Goal: Task Accomplishment & Management: Complete application form

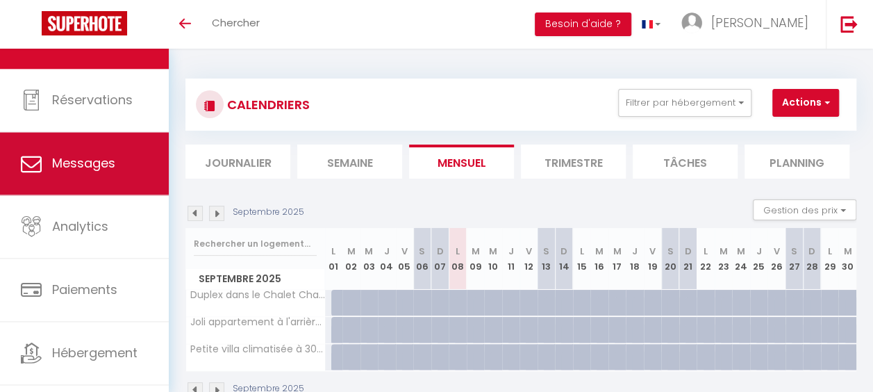
click at [81, 161] on span "Messages" at bounding box center [83, 162] width 63 height 17
select select "message"
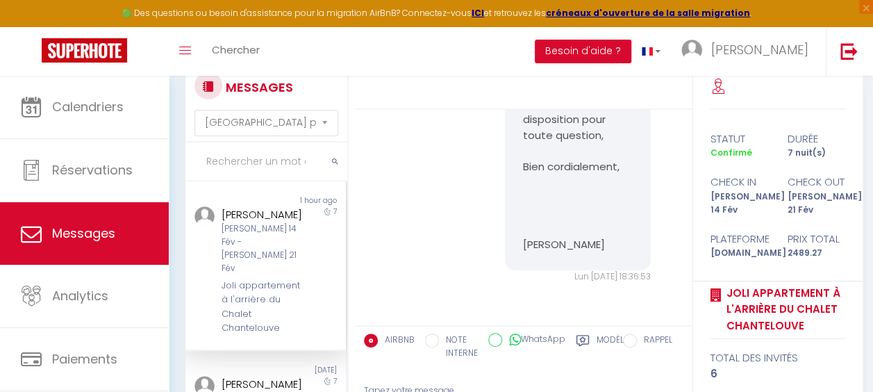
scroll to position [69, 0]
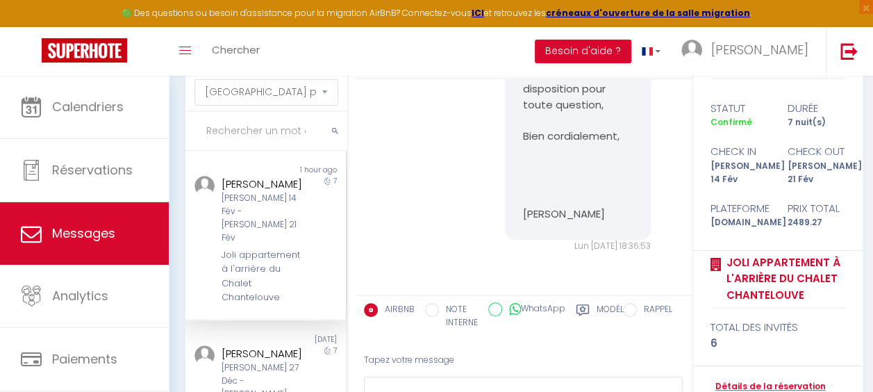
click at [274, 219] on div "Sam 14 Fév - Sam 21 Fév" at bounding box center [264, 218] width 85 height 52
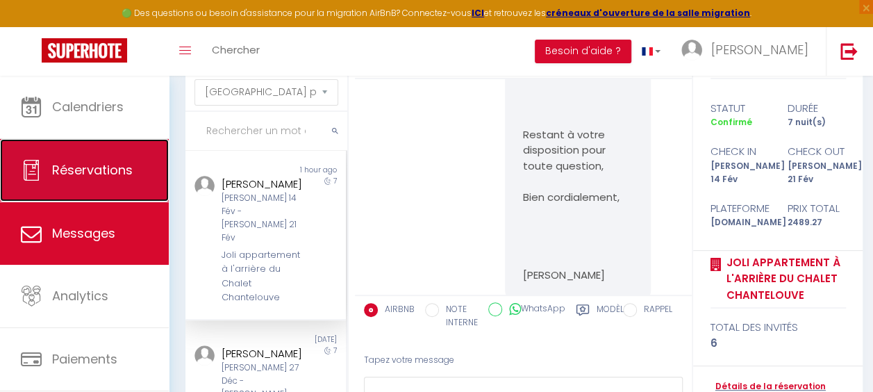
click at [119, 156] on link "Réservations" at bounding box center [84, 170] width 169 height 63
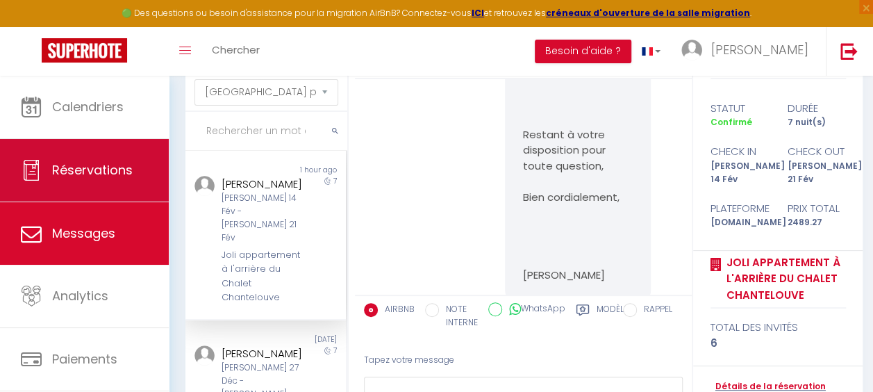
select select "not_cancelled"
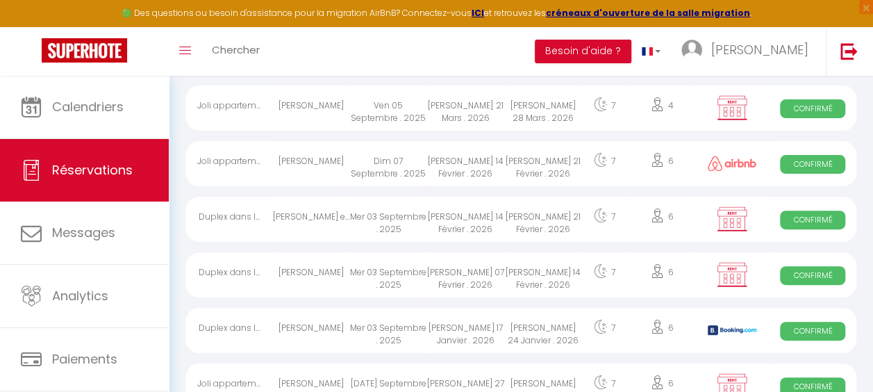
scroll to position [139, 0]
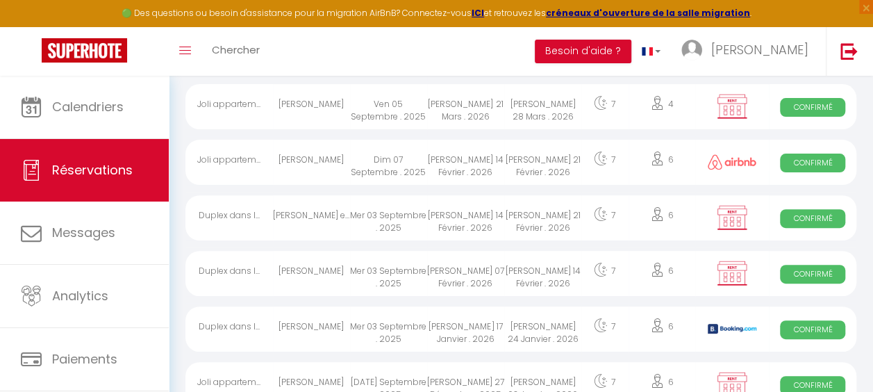
click at [817, 159] on span "Confirmé" at bounding box center [812, 162] width 65 height 19
select select "OK"
select select "0"
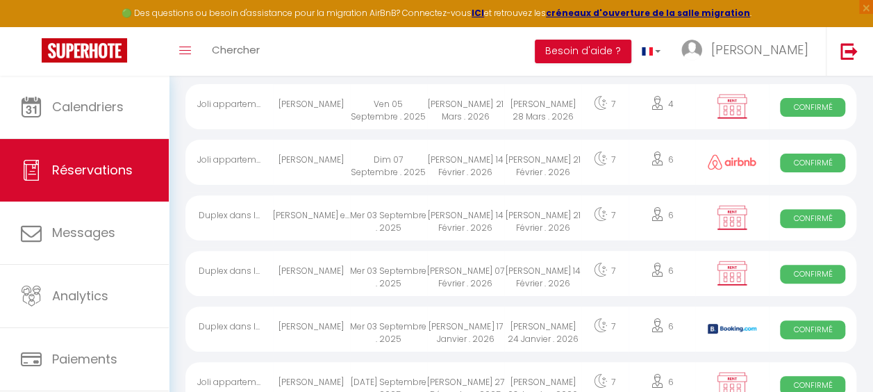
select select "1"
select select
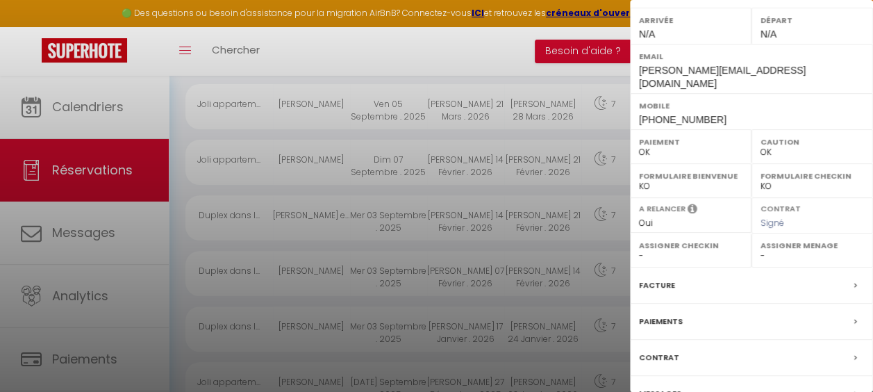
scroll to position [266, 0]
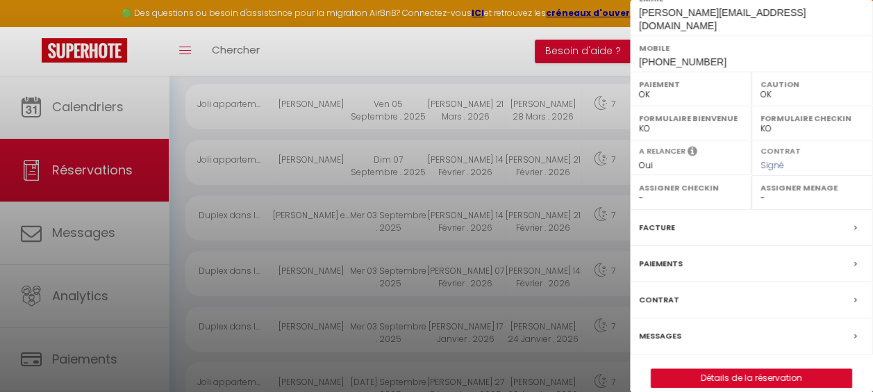
click at [681, 282] on div "Contrat" at bounding box center [751, 300] width 243 height 36
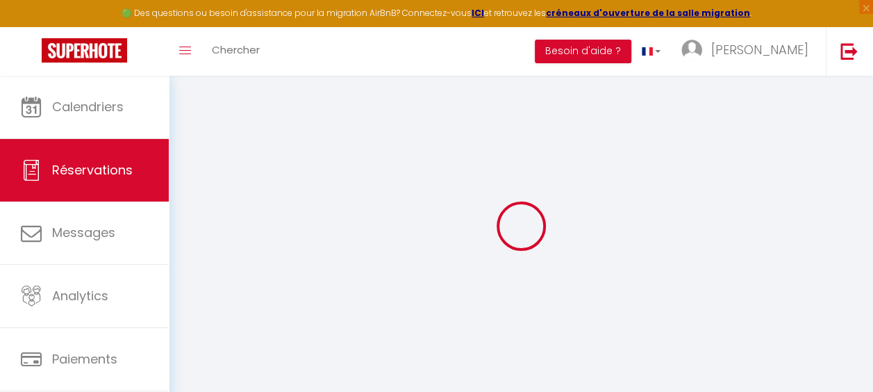
select select
checkbox input "false"
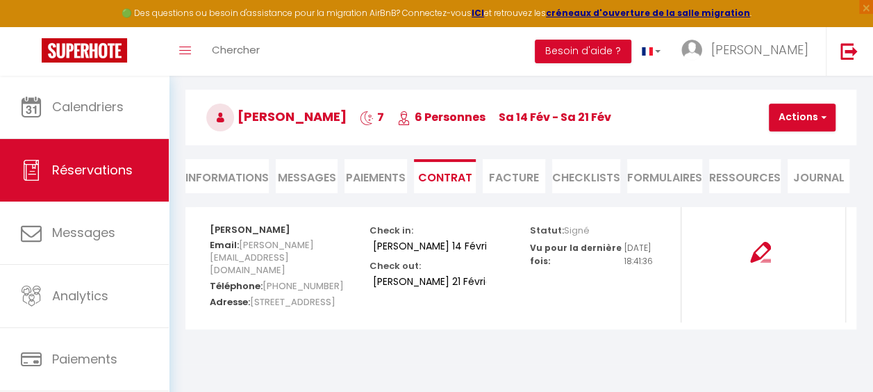
scroll to position [69, 0]
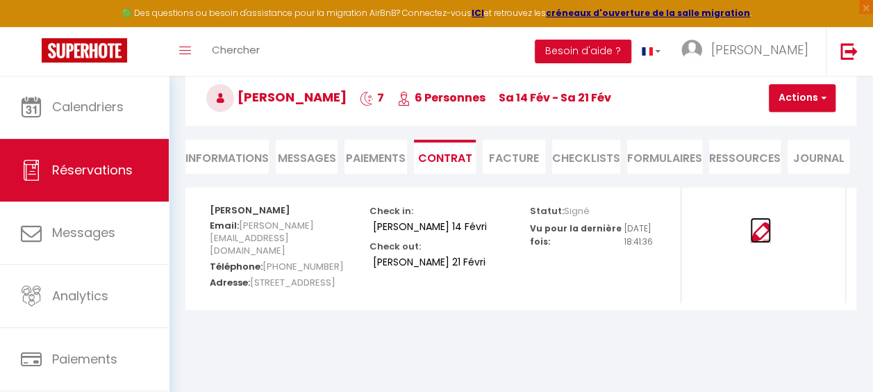
click at [756, 233] on img at bounding box center [760, 232] width 21 height 21
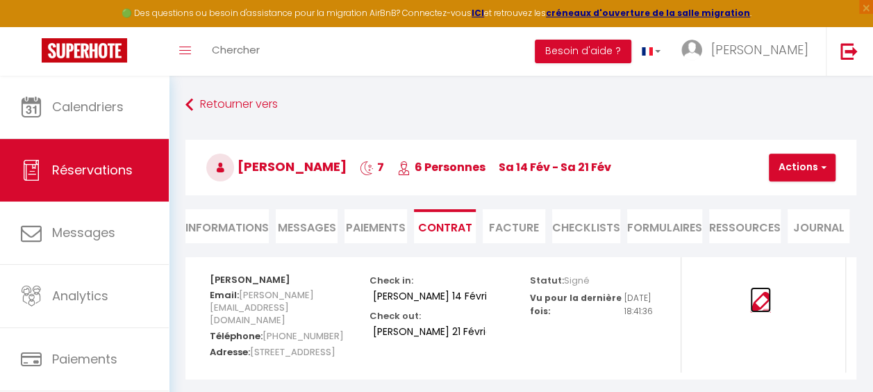
scroll to position [76, 0]
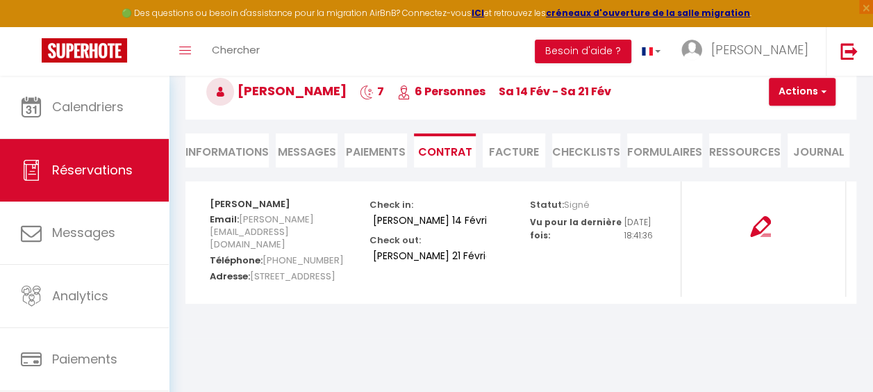
click at [383, 147] on li "Paiements" at bounding box center [375, 150] width 62 height 34
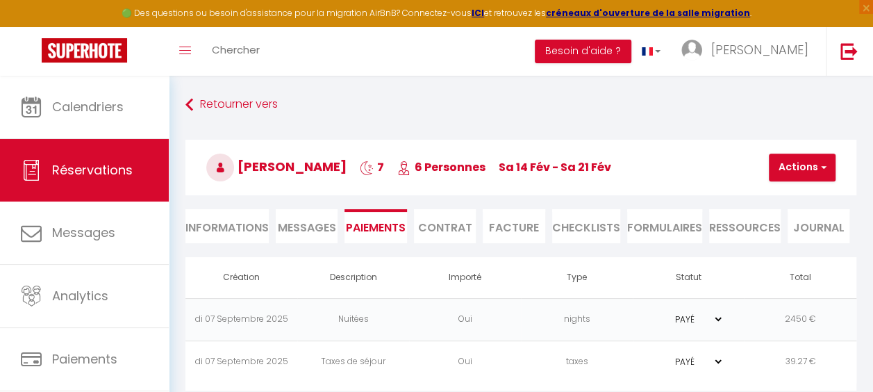
click at [308, 222] on span "Messages" at bounding box center [307, 227] width 58 height 16
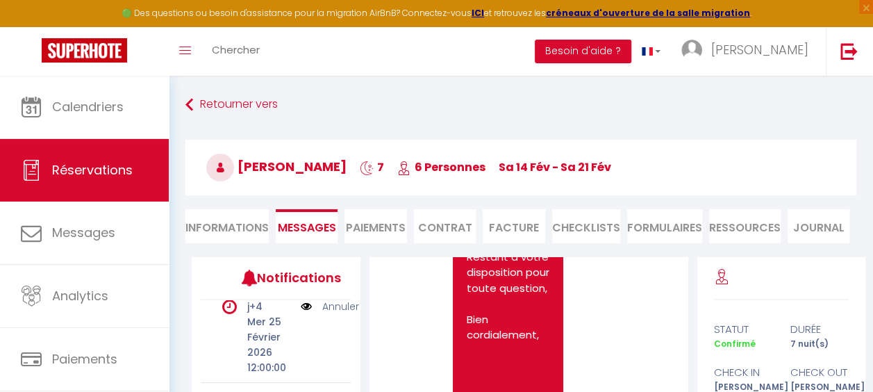
scroll to position [2546, 0]
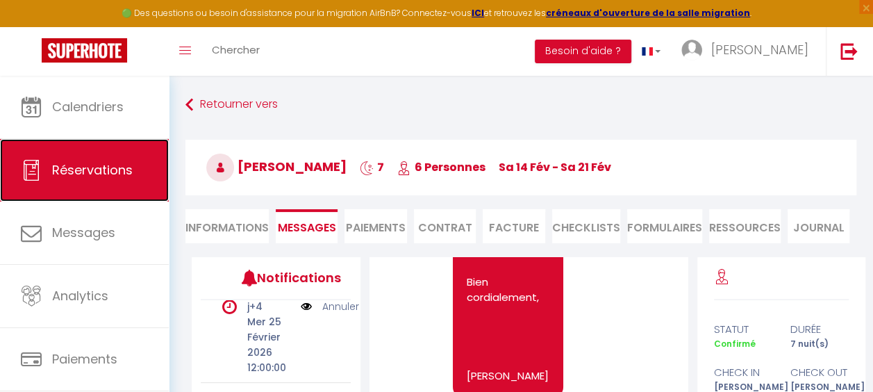
click at [89, 165] on span "Réservations" at bounding box center [92, 169] width 81 height 17
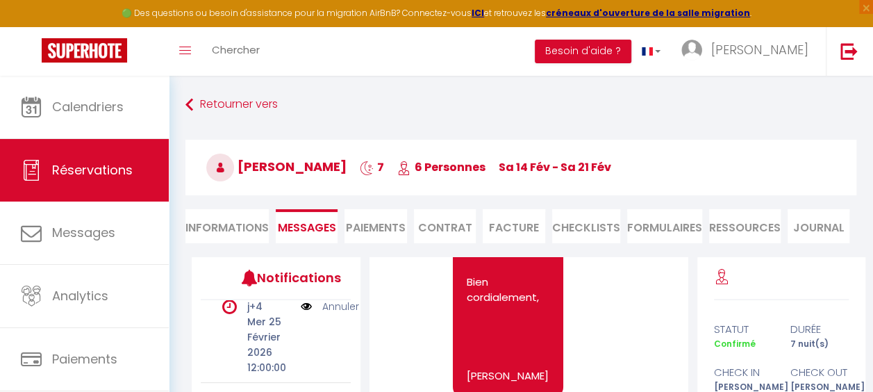
select select "not_cancelled"
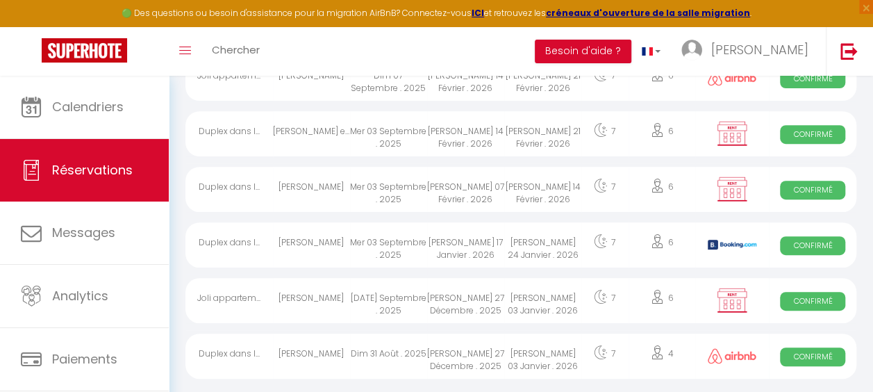
scroll to position [235, 0]
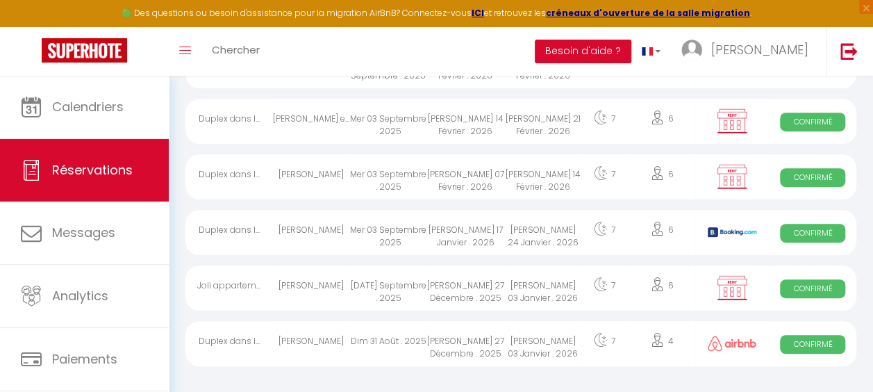
click at [817, 286] on span "Confirmé" at bounding box center [812, 288] width 65 height 19
select select "OK"
select select "KO"
select select "0"
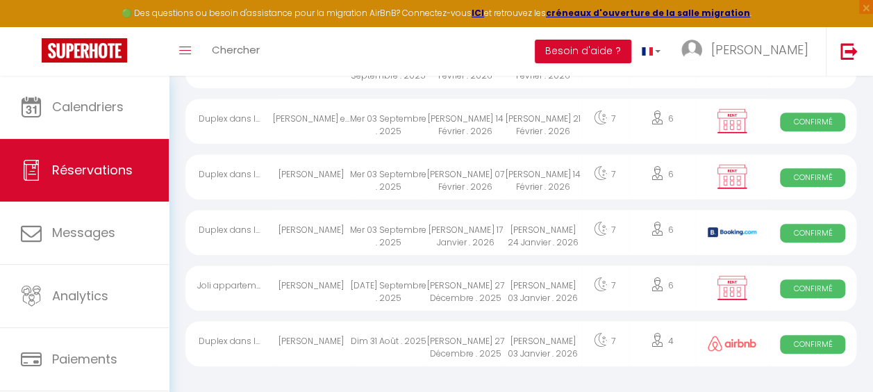
select select "1"
select select
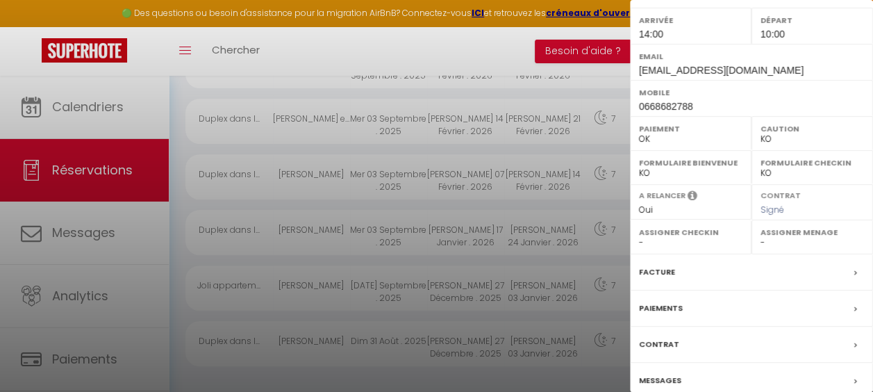
scroll to position [266, 0]
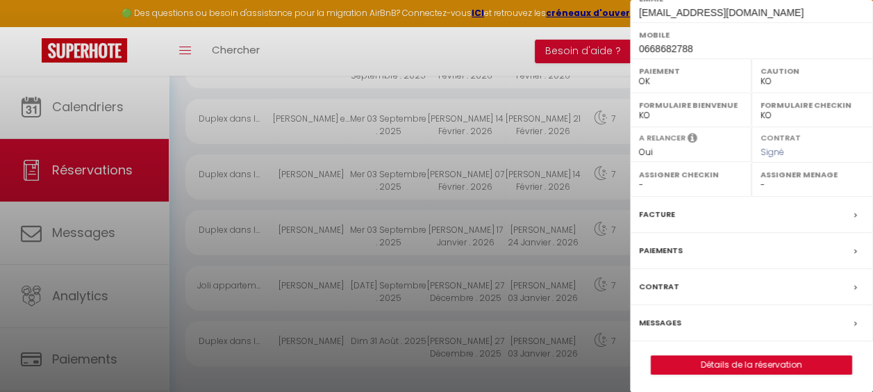
click at [688, 244] on div "Paiements" at bounding box center [751, 251] width 243 height 36
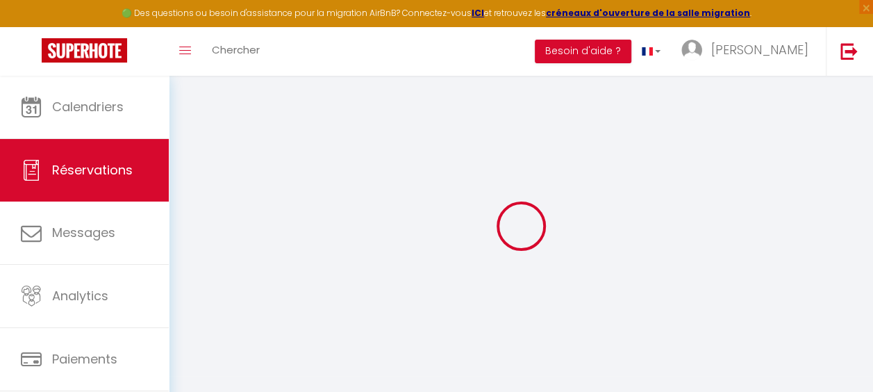
select select
checkbox input "false"
select select
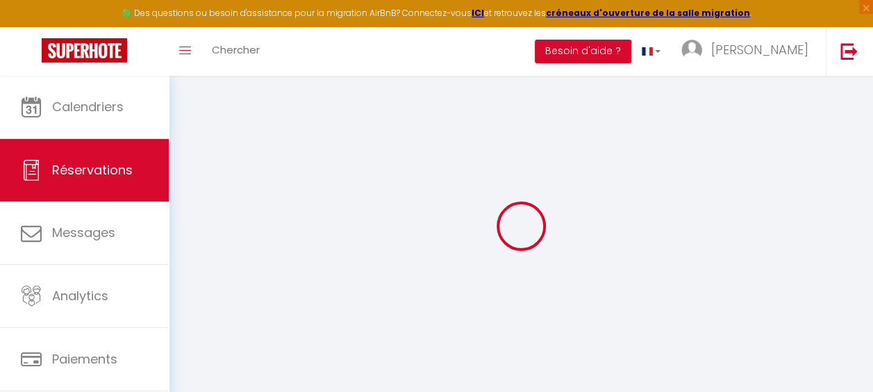
checkbox input "false"
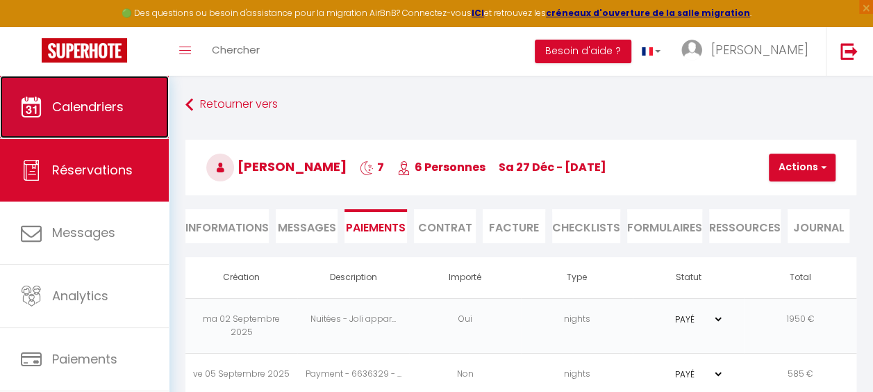
click at [96, 97] on link "Calendriers" at bounding box center [84, 107] width 169 height 63
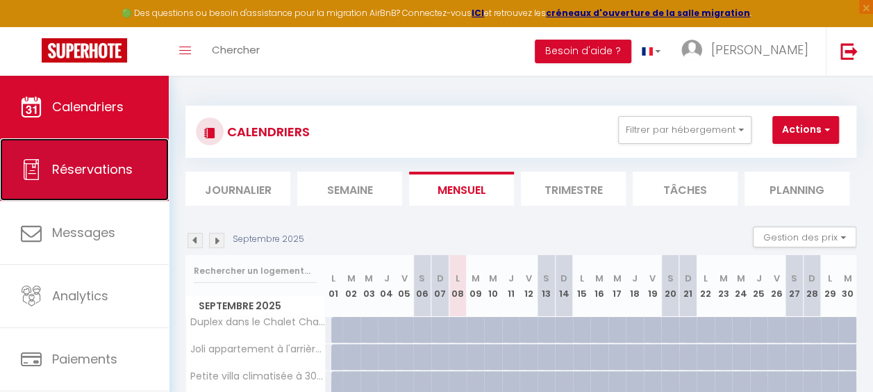
click at [63, 168] on span "Réservations" at bounding box center [92, 168] width 81 height 17
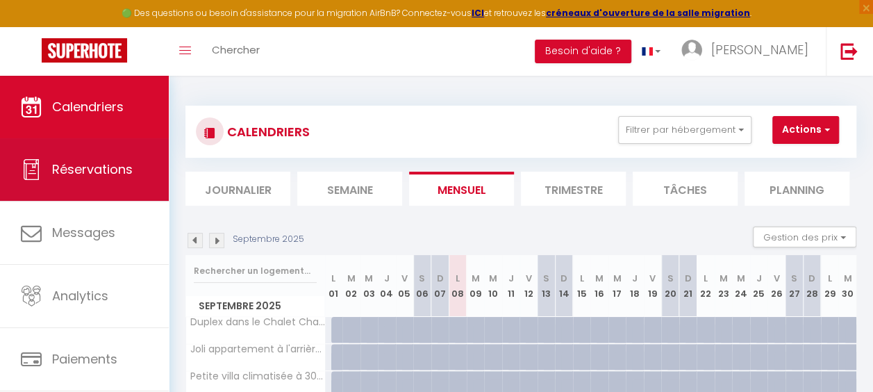
select select "not_cancelled"
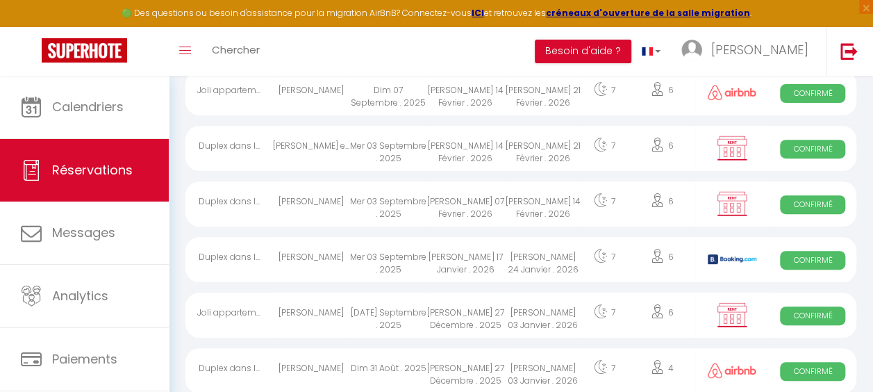
scroll to position [235, 0]
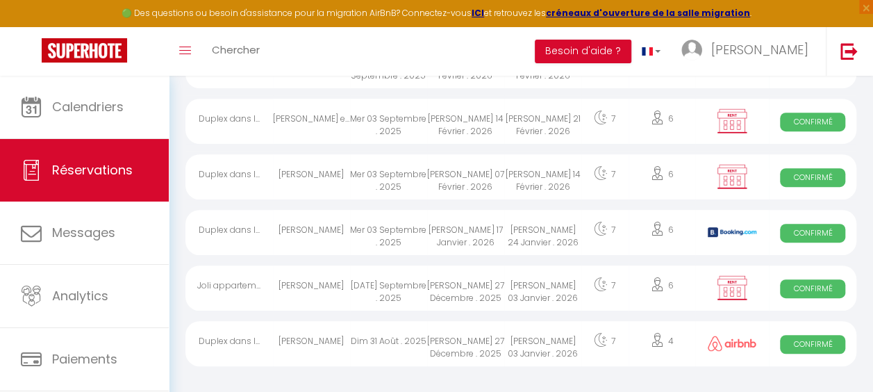
click at [469, 341] on div "Sam 27 Décembre . 2025" at bounding box center [465, 343] width 77 height 45
select select "OK"
select select "0"
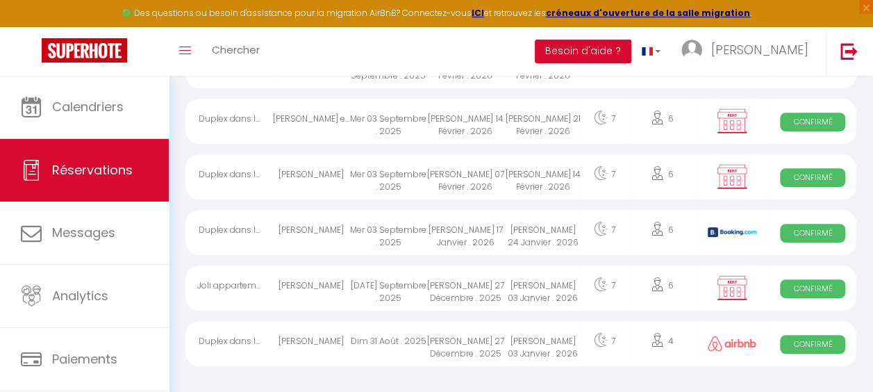
select select "1"
select select
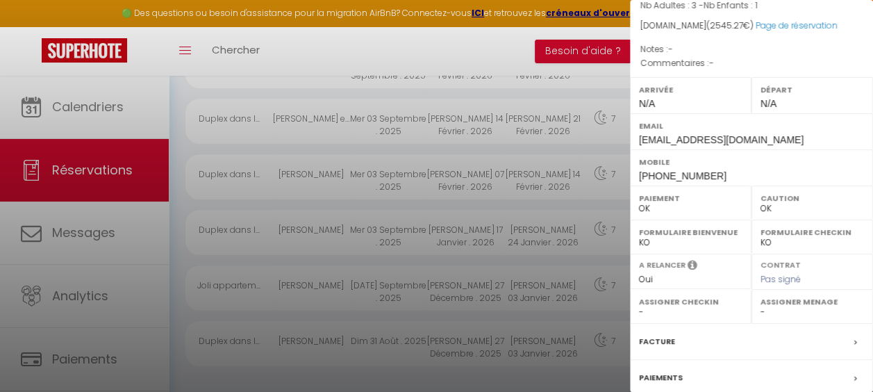
scroll to position [266, 0]
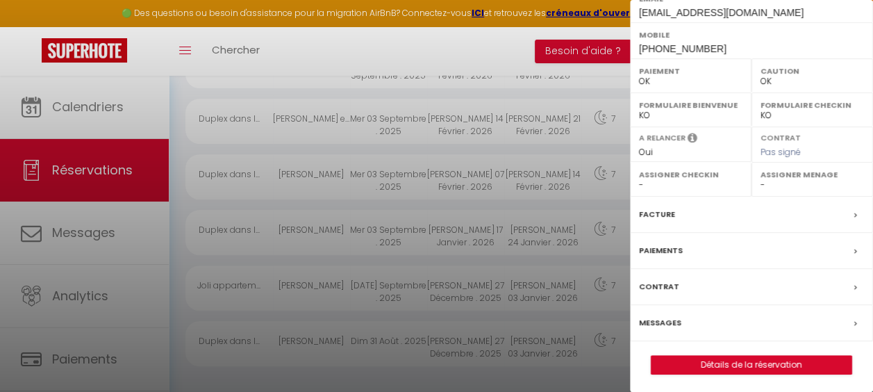
click at [664, 244] on label "Paiements" at bounding box center [661, 250] width 44 height 15
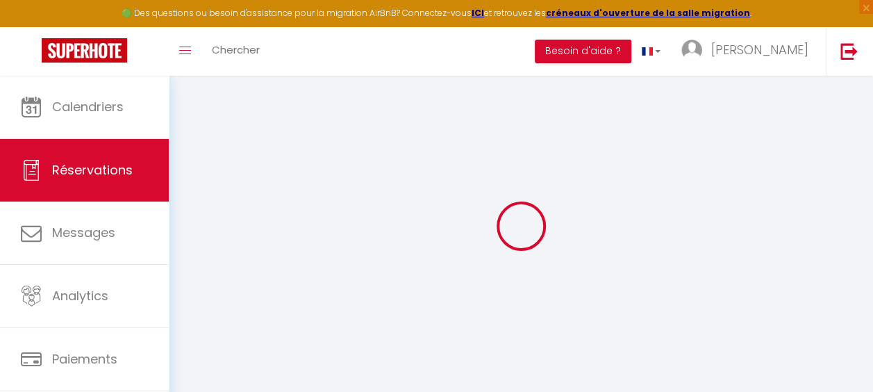
select select
checkbox input "false"
select select
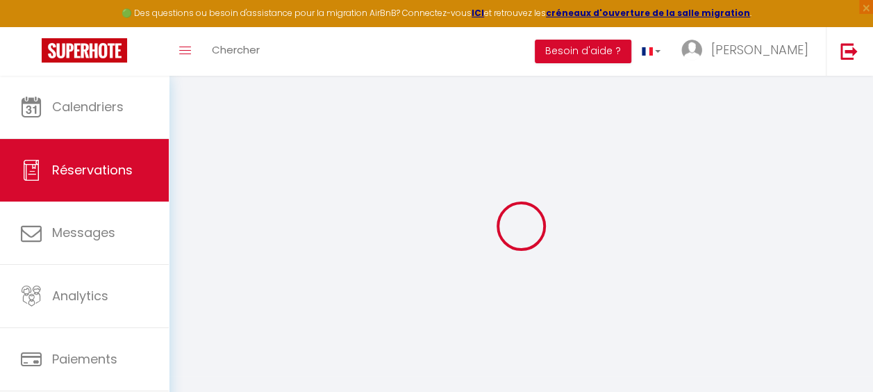
select select
checkbox input "false"
select select
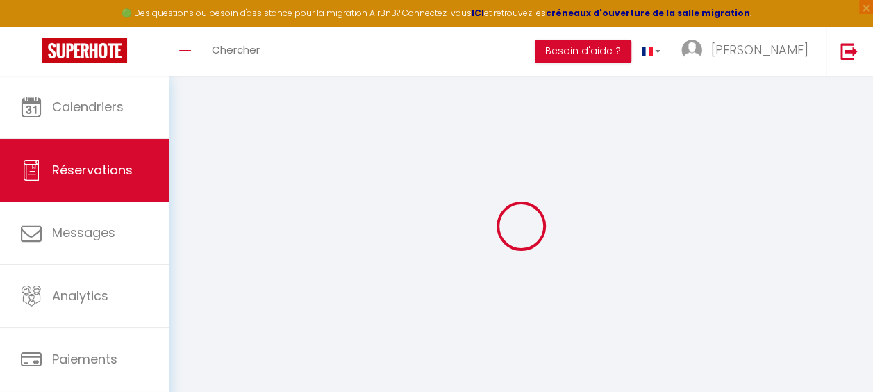
select select
checkbox input "false"
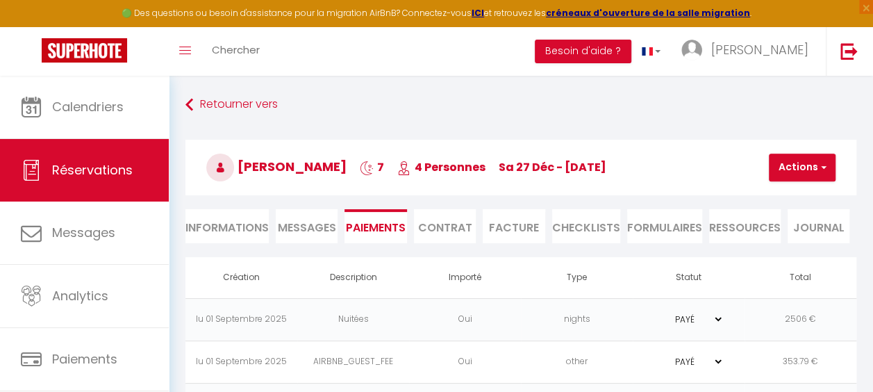
click at [440, 226] on li "Contrat" at bounding box center [445, 226] width 62 height 34
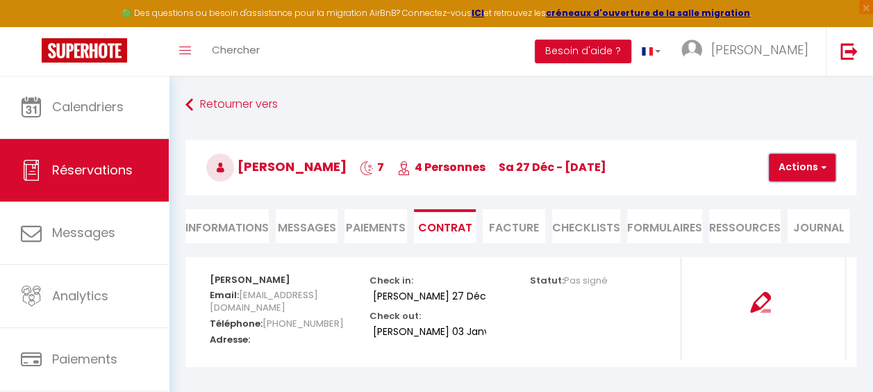
click at [817, 163] on span "button" at bounding box center [821, 167] width 8 height 13
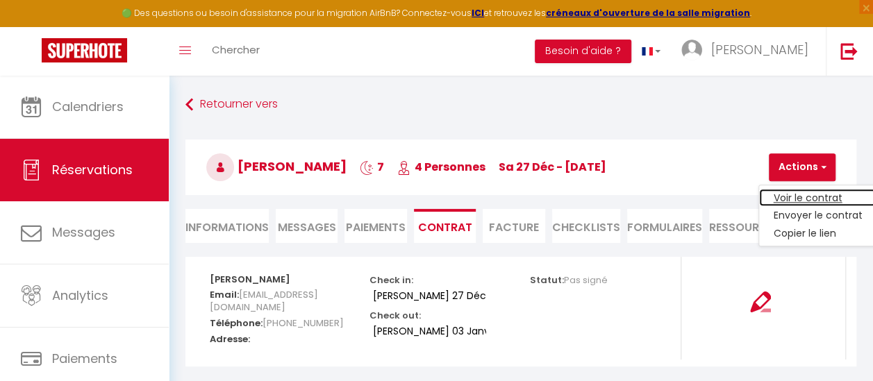
click at [792, 196] on link "Voir le contrat" at bounding box center [817, 198] width 117 height 18
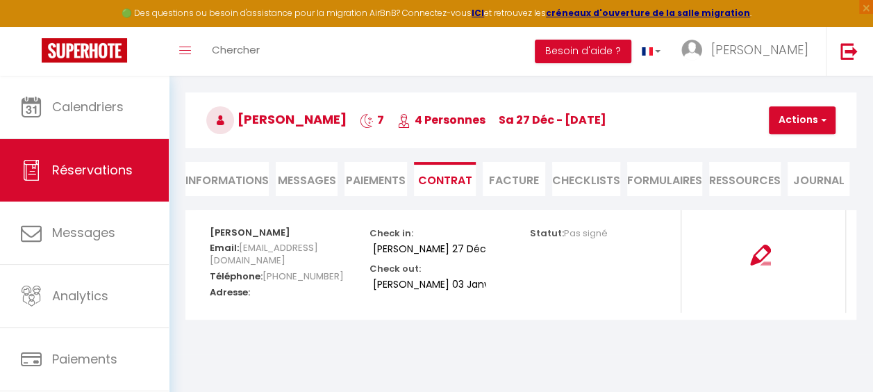
scroll to position [69, 0]
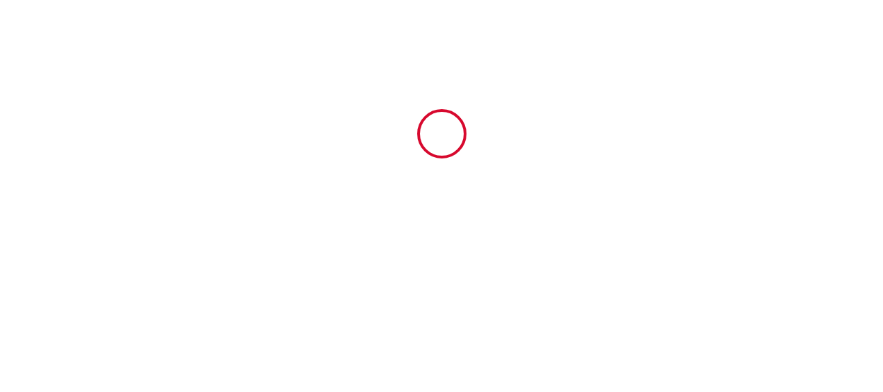
type input "6683281"
type input "Joli appartement à l'arrière du Chalet Chantelouve"
type input "[STREET_ADDRESS]"
type input "38860"
type input "Les Deux Alpes"
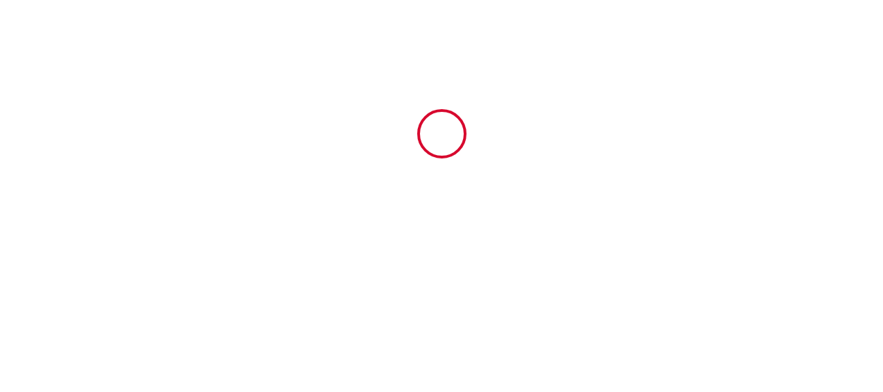
type input "[GEOGRAPHIC_DATA]"
type input "[DATE]"
type input "3"
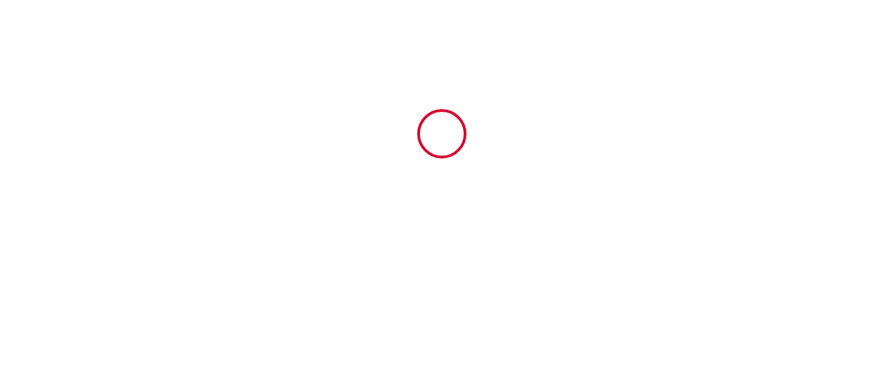
type input "300"
type input "2489.27"
type input "[PERSON_NAME]"
type input "[STREET_ADDRESS]"
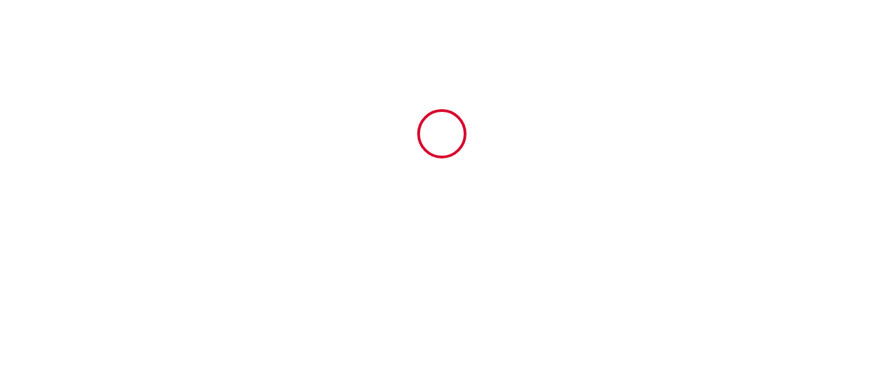
type input "77410"
type input "CLAYE SOUILLY"
type input "[GEOGRAPHIC_DATA]"
type input "[EMAIL_ADDRESS][DOMAIN_NAME]"
type input "[PERSON_NAME]"
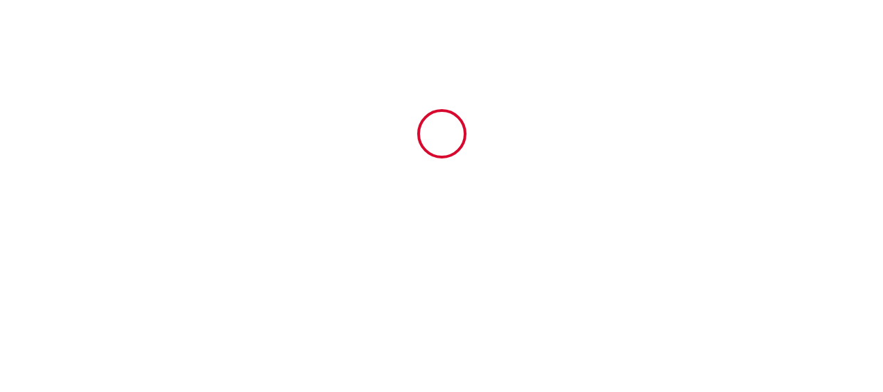
type input "[PERSON_NAME]"
type input "42 Route De Crussilleux"
type input "69690"
type input "Bessenay"
type input "[PERSON_NAME][EMAIL_ADDRESS][DOMAIN_NAME]"
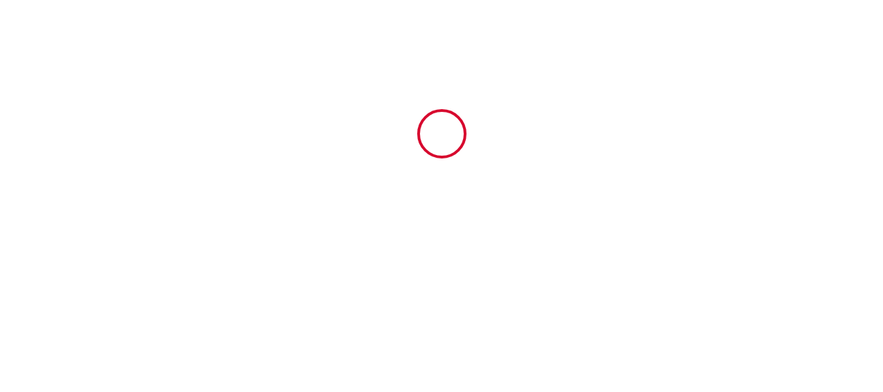
type input "[PHONE_NUMBER]"
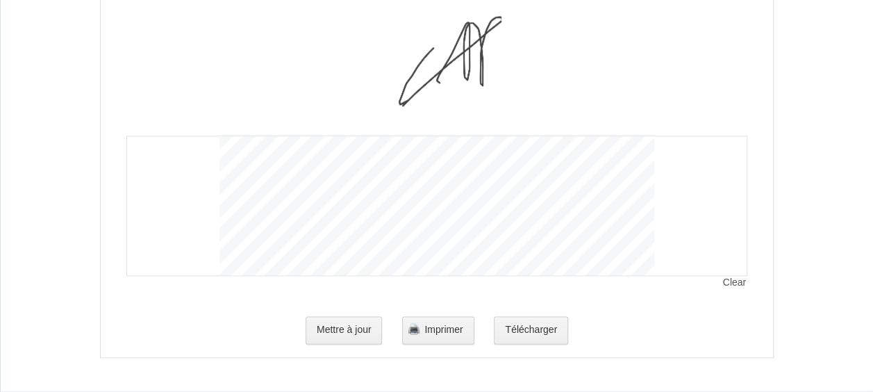
scroll to position [3382, 0]
click at [690, 197] on div at bounding box center [436, 205] width 621 height 140
click at [726, 282] on span "Clear" at bounding box center [735, 283] width 24 height 14
click at [351, 324] on button "Mettre à jour" at bounding box center [344, 330] width 77 height 28
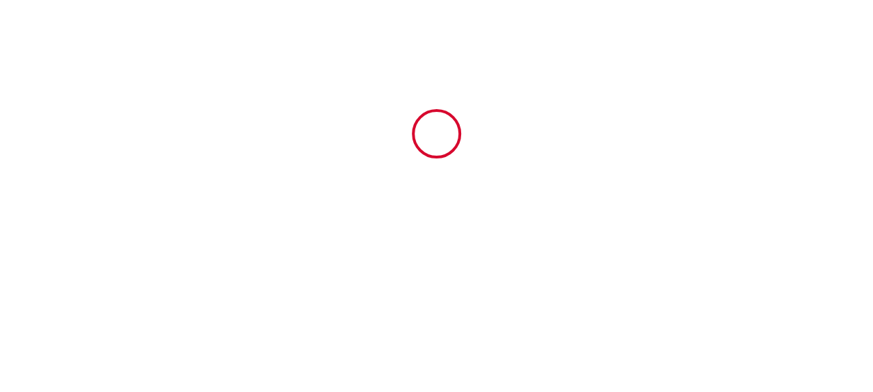
scroll to position [0, 0]
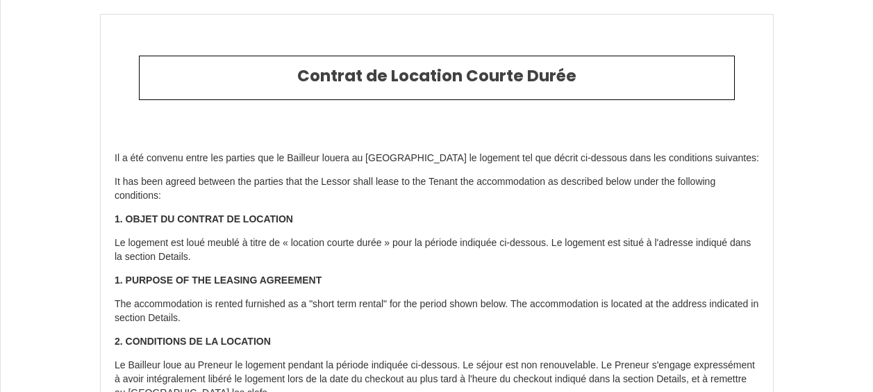
select select
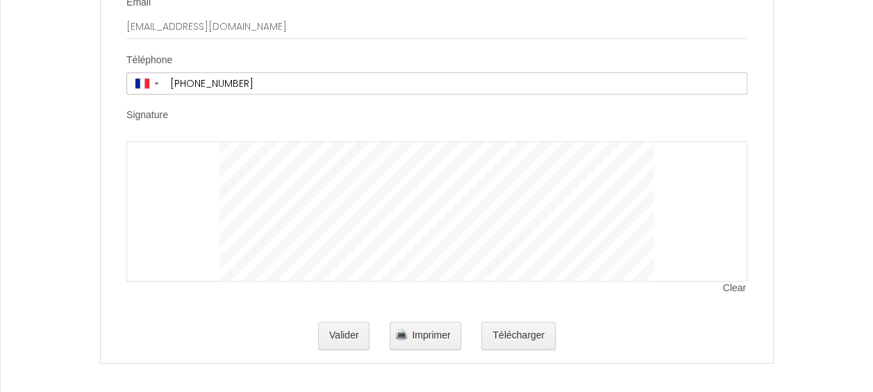
scroll to position [3243, 0]
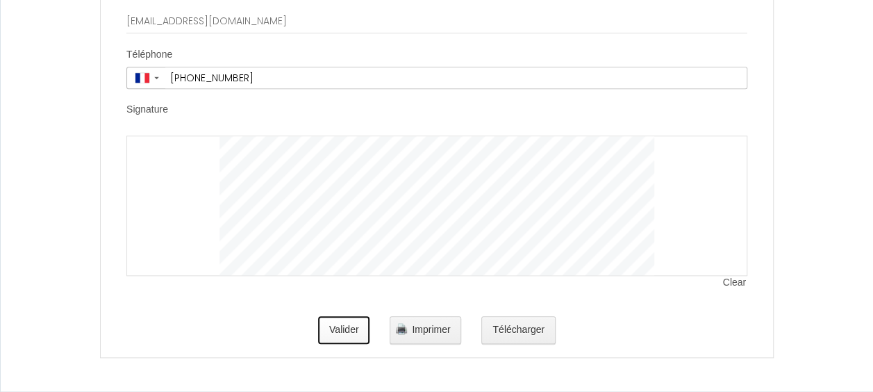
click at [332, 320] on button "Valider" at bounding box center [344, 330] width 52 height 28
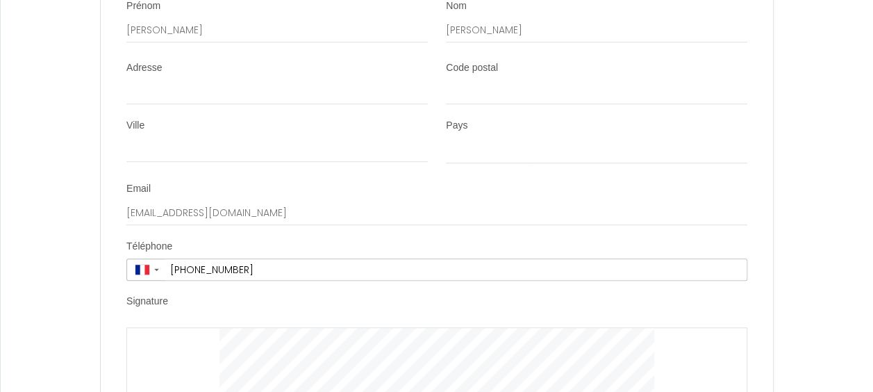
scroll to position [2965, 0]
